Goal: Navigation & Orientation: Find specific page/section

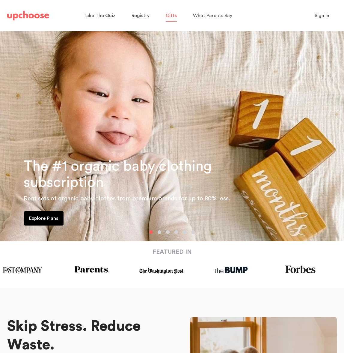
click at [172, 16] on span "Gifts" at bounding box center [171, 15] width 11 height 5
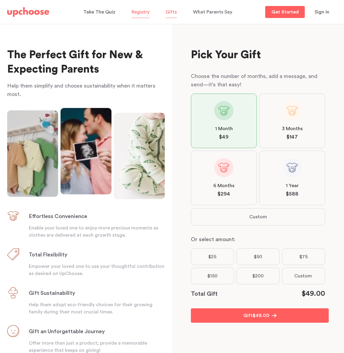
click at [141, 12] on span "Registry" at bounding box center [140, 12] width 18 height 5
